Goal: Task Accomplishment & Management: Use online tool/utility

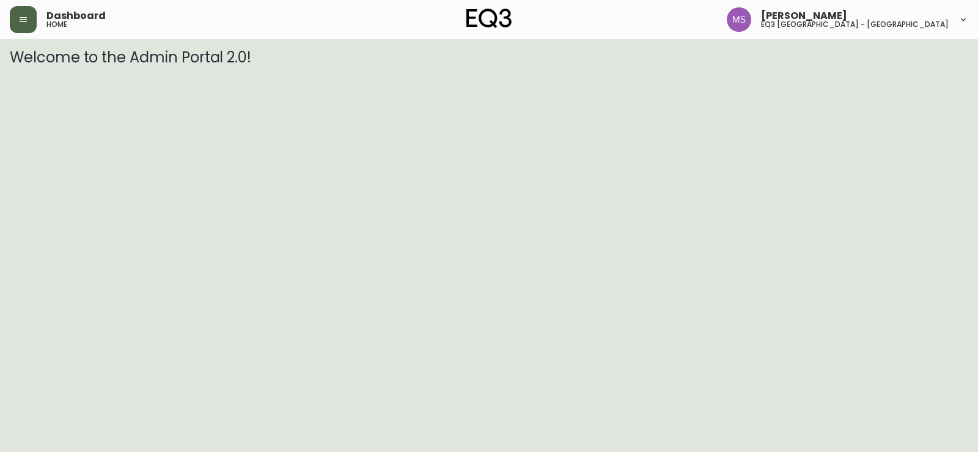
click at [24, 21] on icon "button" at bounding box center [23, 20] width 10 height 10
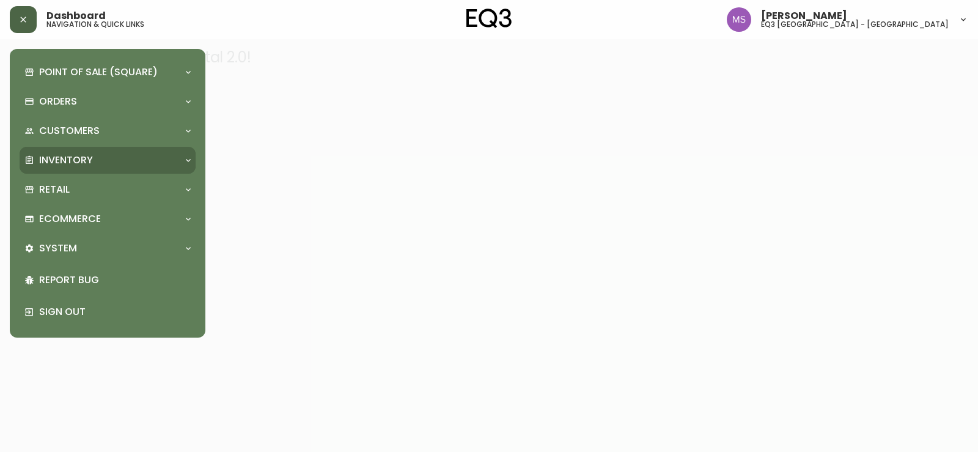
click at [44, 158] on p "Inventory" at bounding box center [66, 159] width 54 height 13
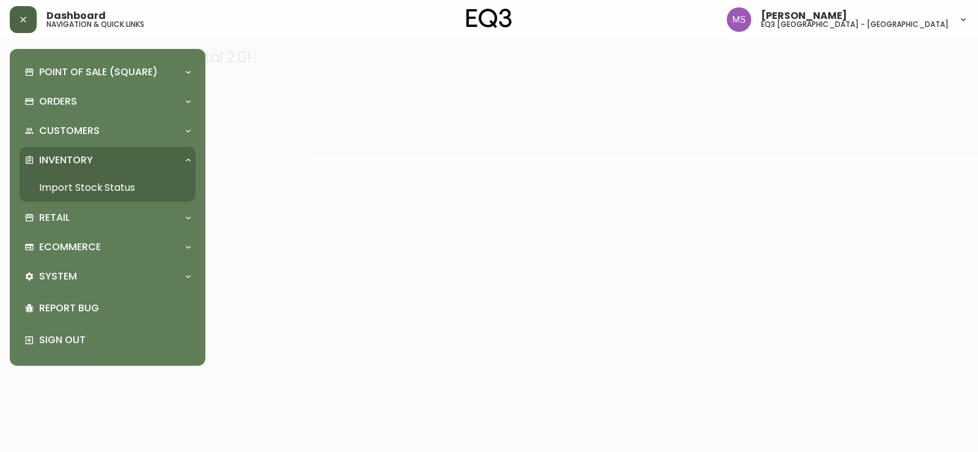
click at [78, 188] on link "Import Stock Status" at bounding box center [108, 188] width 176 height 28
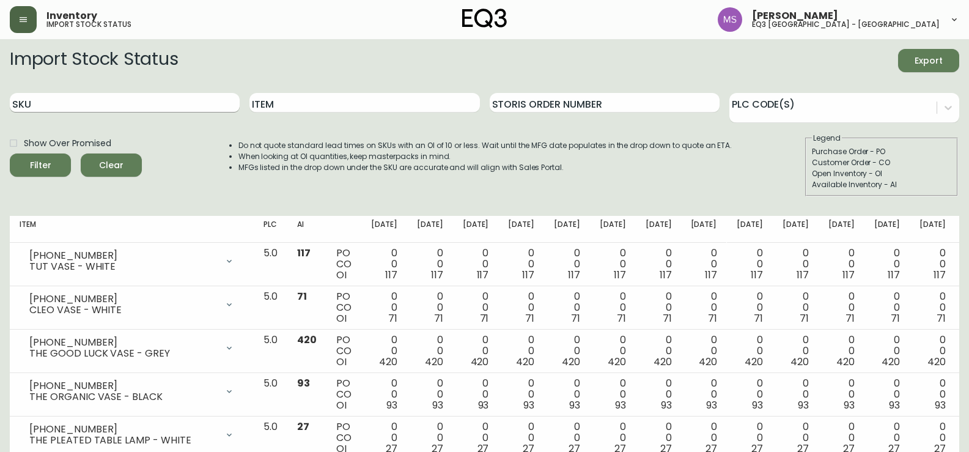
click at [81, 109] on input "SKU" at bounding box center [125, 103] width 230 height 20
type input "CONSTANT"
click at [10, 153] on button "Filter" at bounding box center [40, 164] width 61 height 23
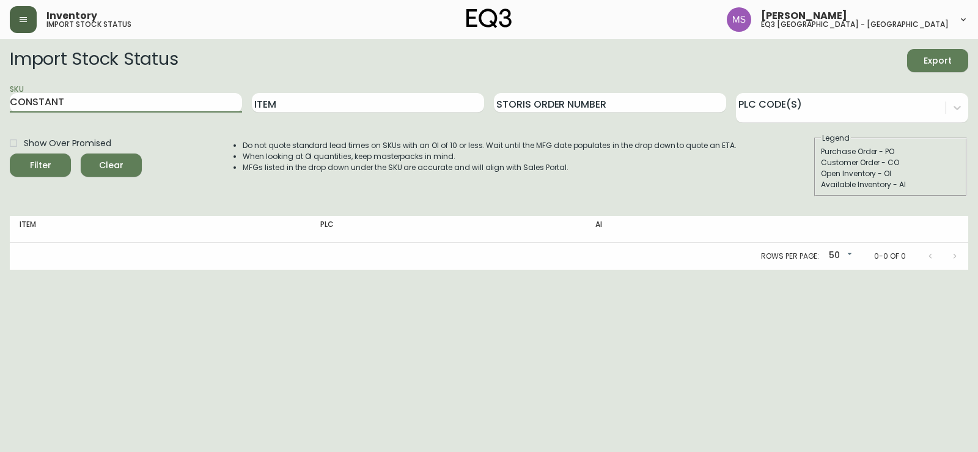
click at [112, 172] on span "Clear" at bounding box center [111, 165] width 42 height 15
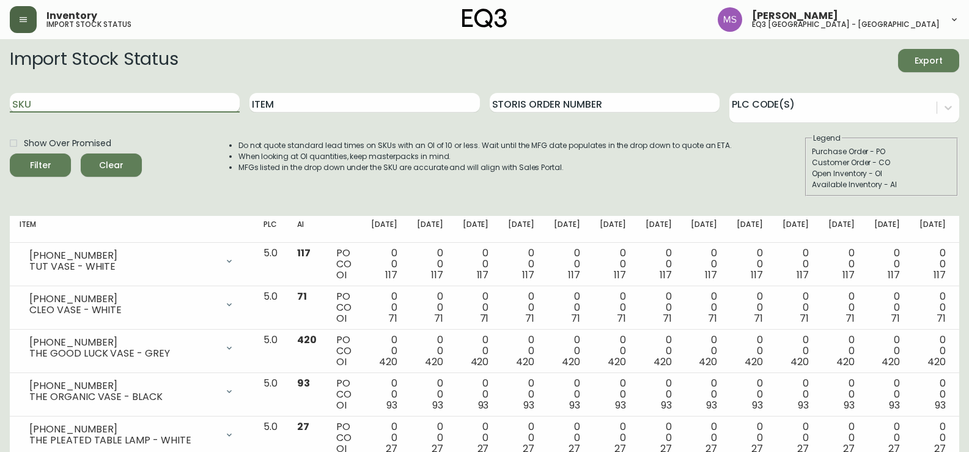
click at [90, 95] on input "SKU" at bounding box center [125, 103] width 230 height 20
type input "CONSTANT"
drag, startPoint x: 76, startPoint y: 88, endPoint x: 52, endPoint y: 98, distance: 25.8
click at [37, 99] on div "SKU CONSTANT" at bounding box center [125, 103] width 230 height 40
drag, startPoint x: 82, startPoint y: 94, endPoint x: 0, endPoint y: 92, distance: 81.9
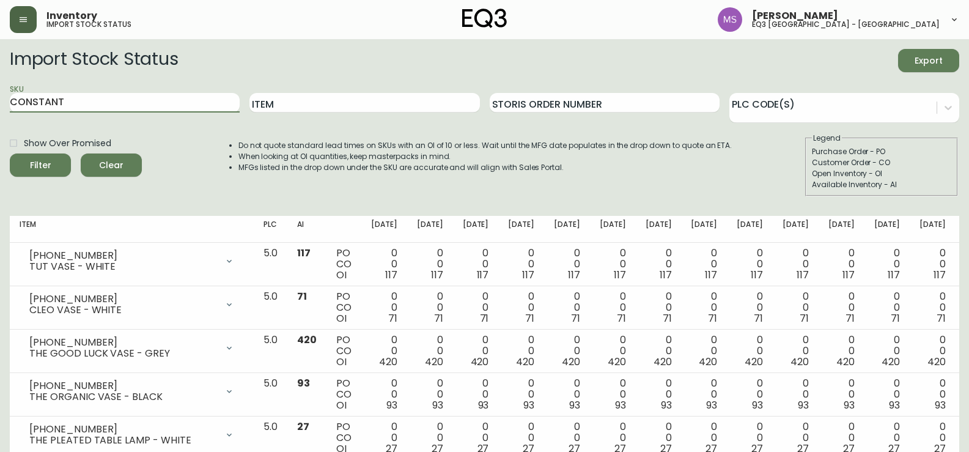
click at [395, 105] on input "Item" at bounding box center [364, 103] width 230 height 20
type input "CONSTANT"
click at [10, 153] on button "Filter" at bounding box center [40, 164] width 61 height 23
